Goal: Navigation & Orientation: Find specific page/section

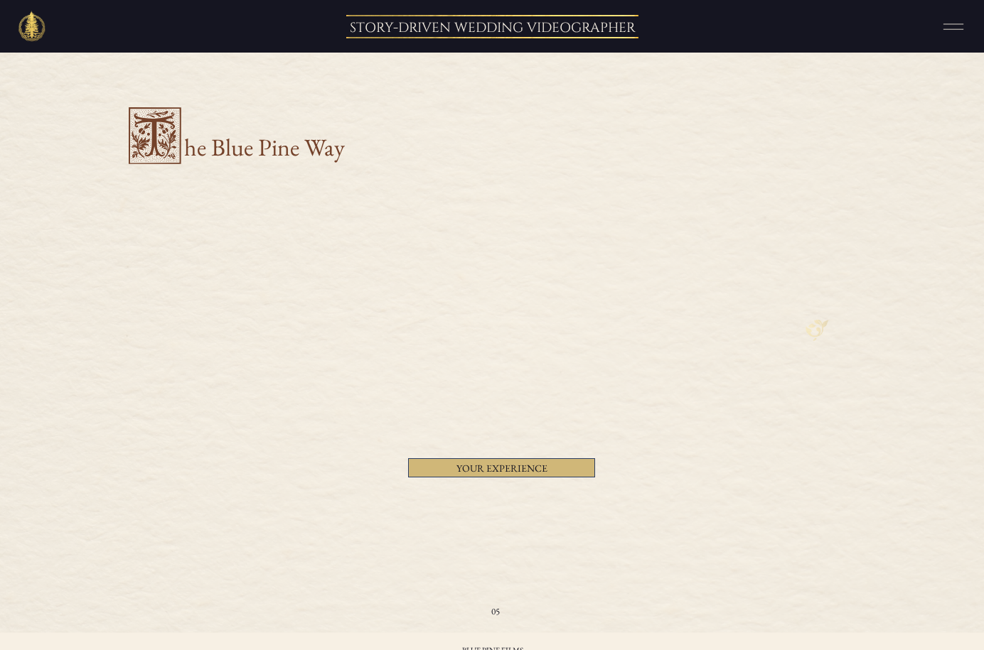
scroll to position [2929, 0]
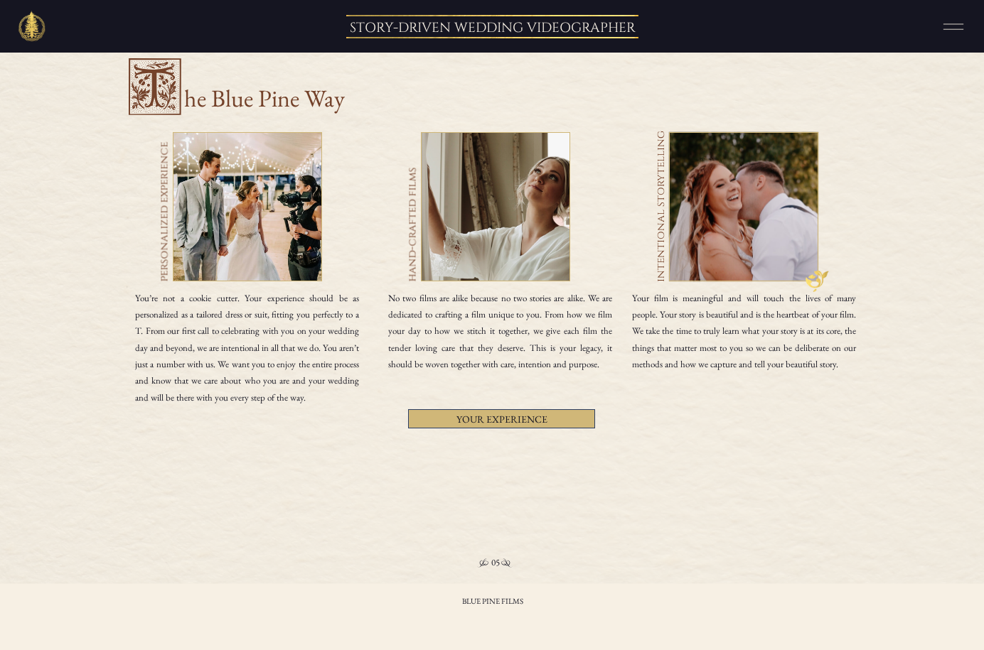
click at [269, 230] on div at bounding box center [247, 206] width 149 height 149
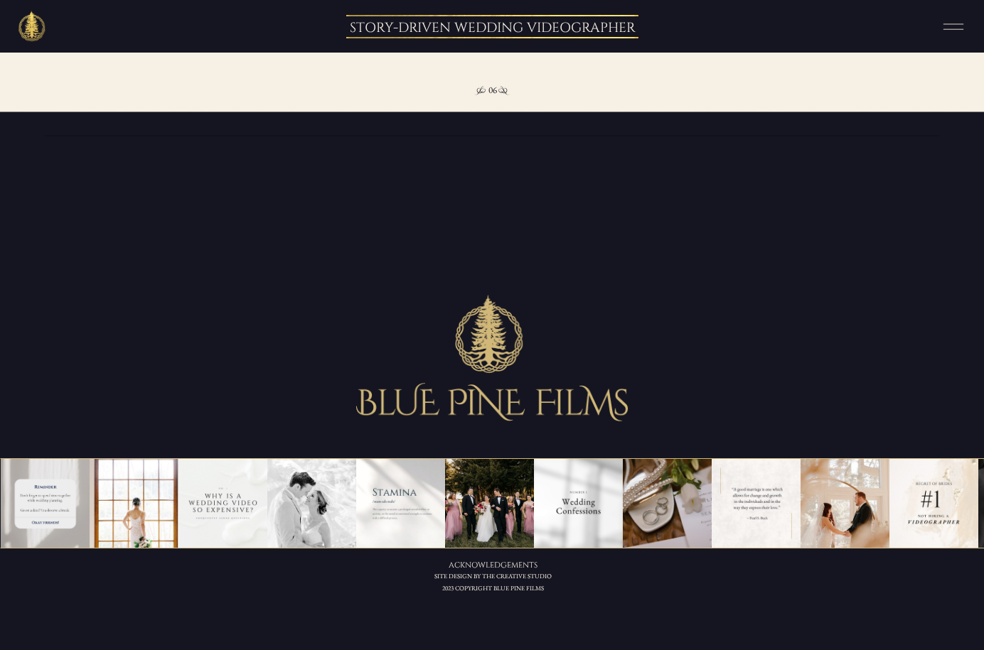
scroll to position [4163, 0]
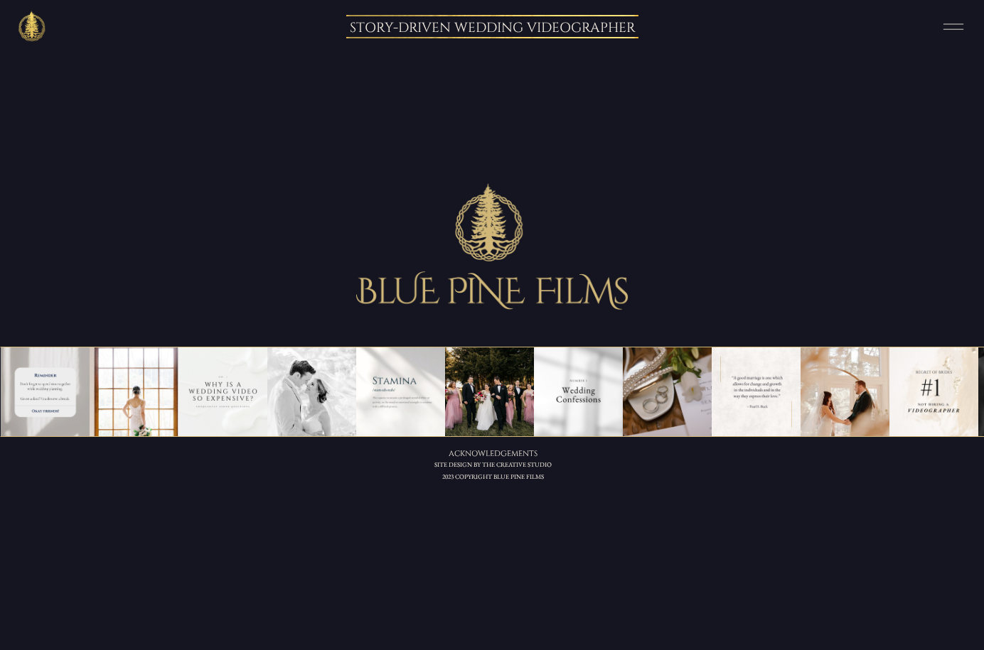
click at [773, 28] on icon at bounding box center [953, 27] width 36 height 26
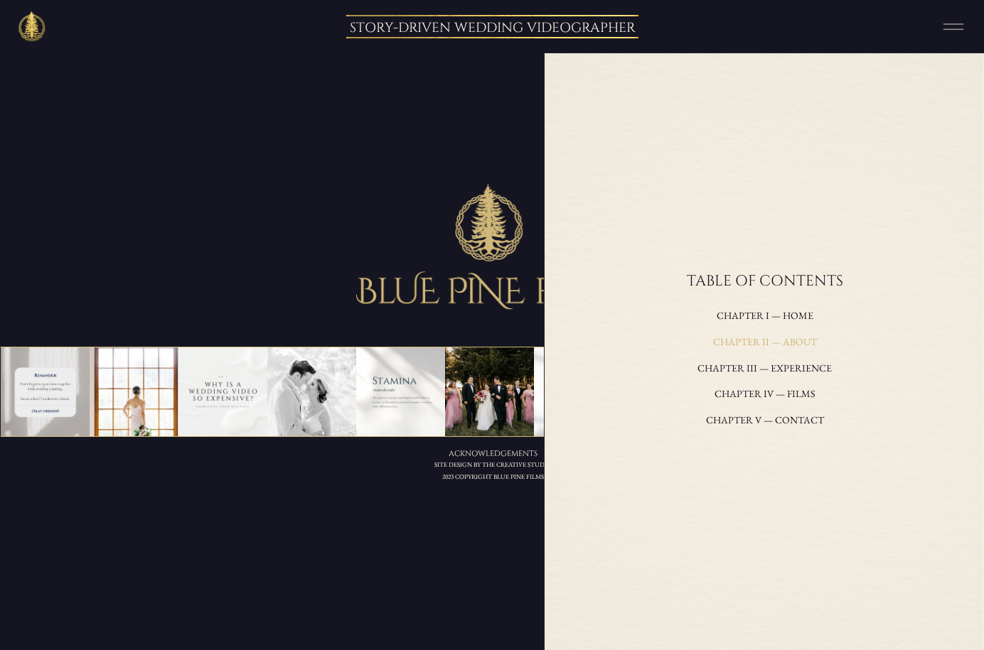
click at [768, 338] on h3 "Chapter II — about" at bounding box center [764, 342] width 285 height 19
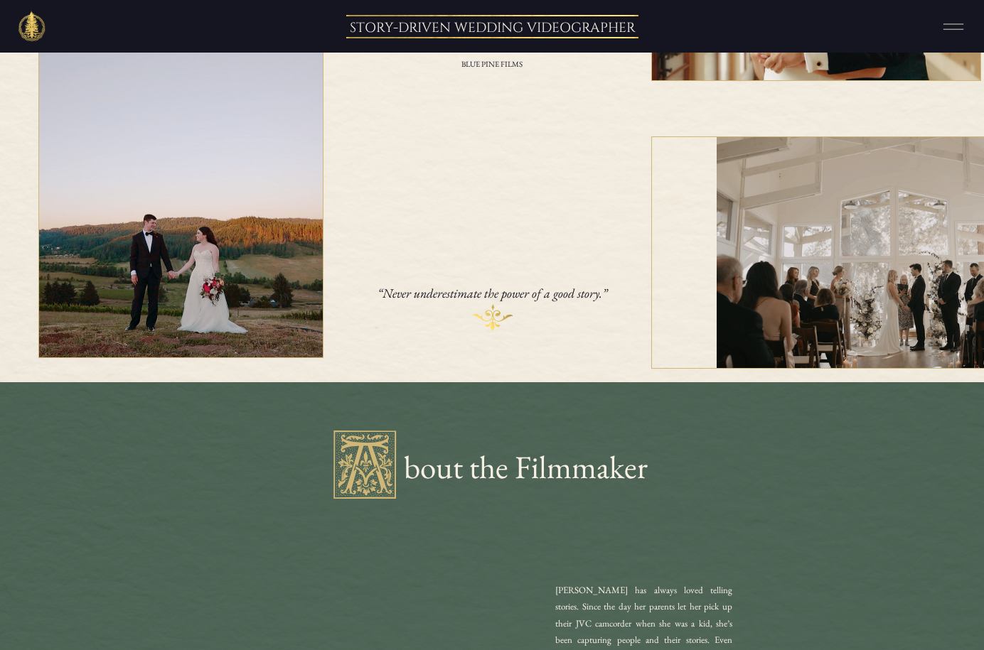
scroll to position [957, 0]
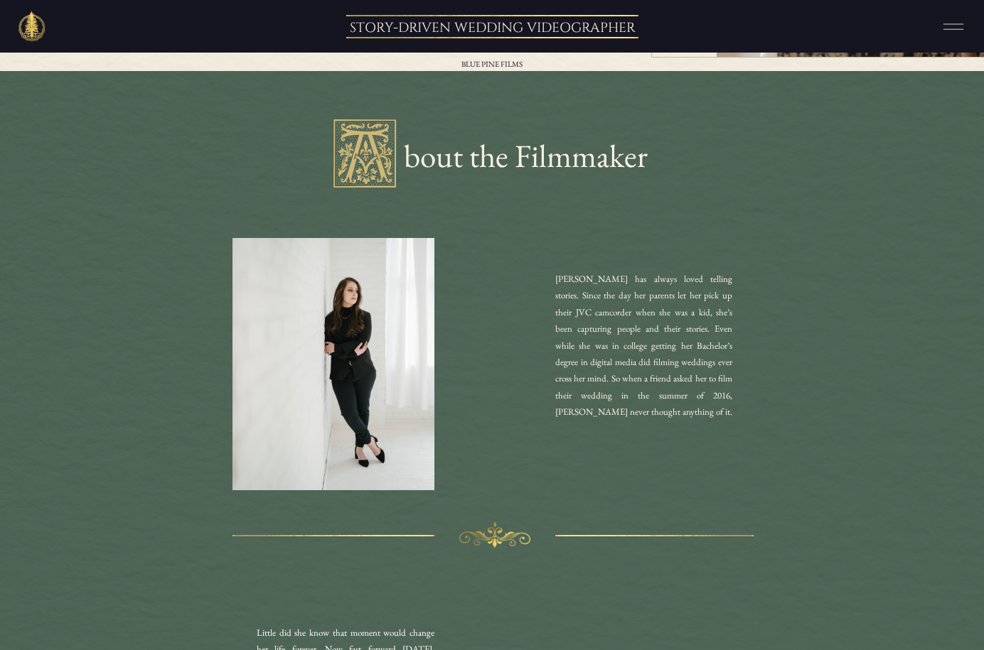
click at [324, 322] on div at bounding box center [333, 364] width 202 height 252
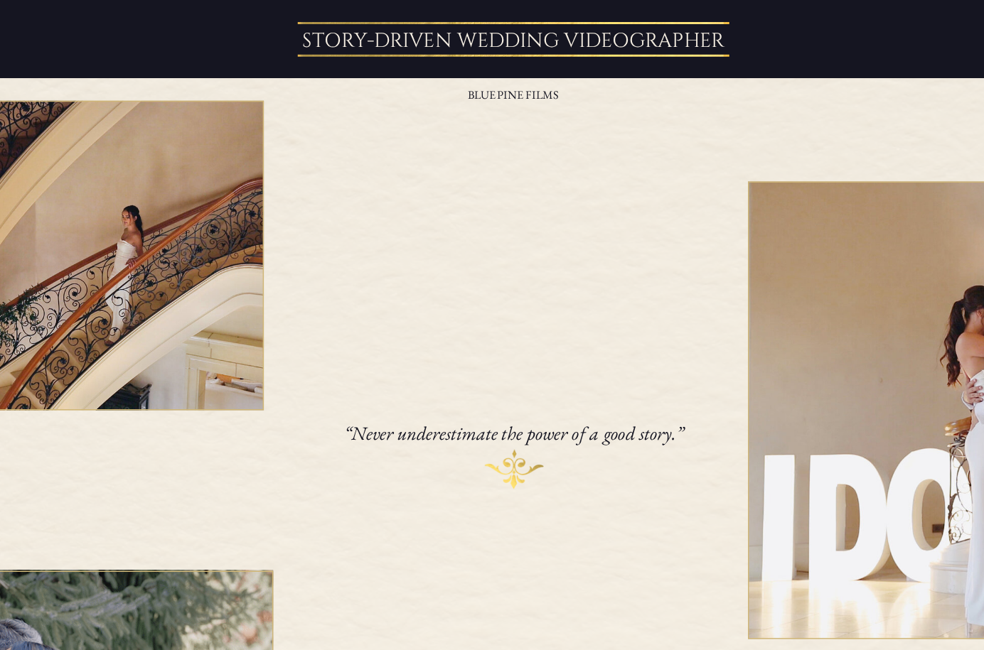
scroll to position [0, 0]
